Goal: Task Accomplishment & Management: Manage account settings

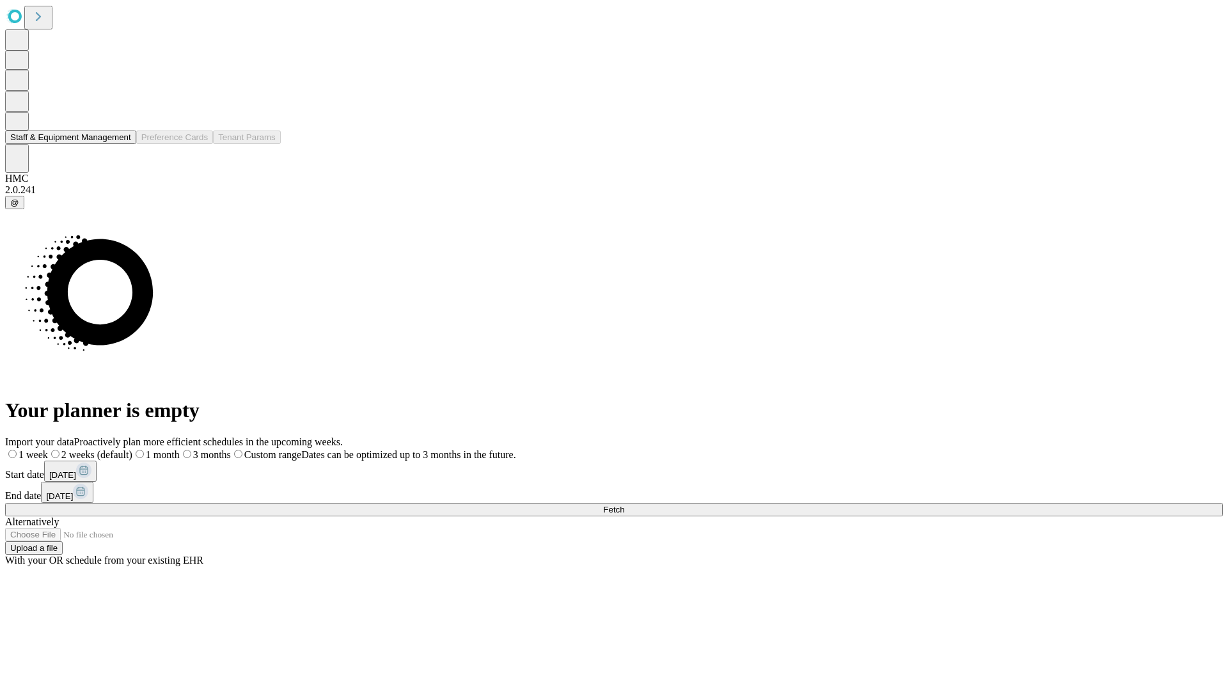
click at [122, 144] on button "Staff & Equipment Management" at bounding box center [70, 136] width 131 height 13
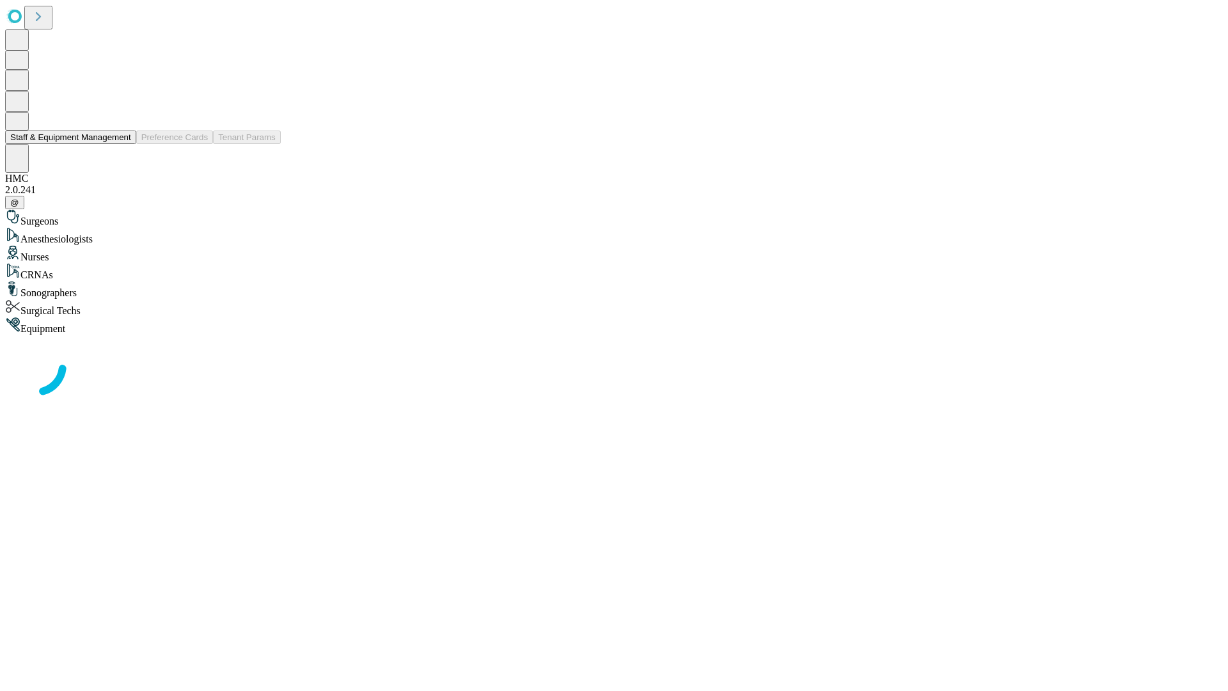
click at [122, 144] on button "Staff & Equipment Management" at bounding box center [70, 136] width 131 height 13
